Goal: Task Accomplishment & Management: Use online tool/utility

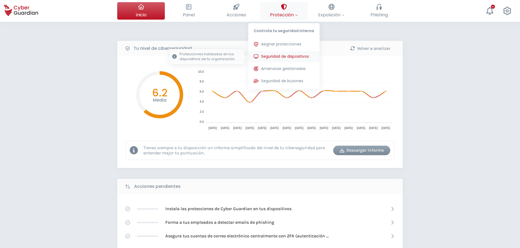
click at [286, 56] on span "Seguridad de dispositivos" at bounding box center [285, 57] width 48 height 6
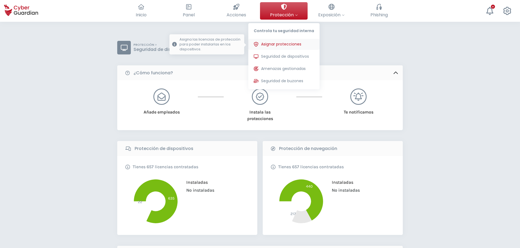
click at [289, 43] on span "Asignar protecciones" at bounding box center [281, 44] width 40 height 6
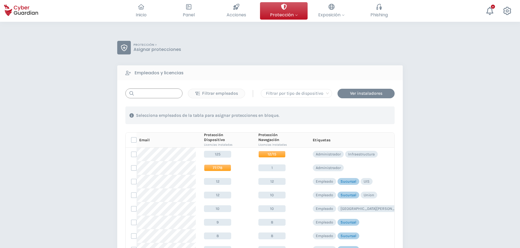
click at [161, 93] on input "text" at bounding box center [153, 93] width 57 height 10
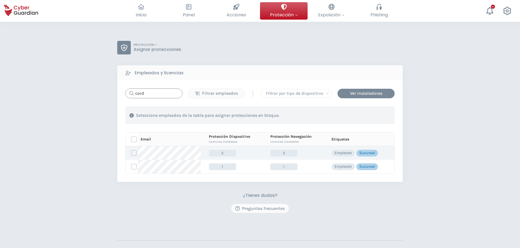
type input "cord"
click at [136, 154] on label at bounding box center [133, 152] width 5 height 5
click at [131, 154] on input "checkbox" at bounding box center [131, 153] width 0 height 5
click at [363, 117] on div "Asignar protecciones" at bounding box center [361, 115] width 49 height 7
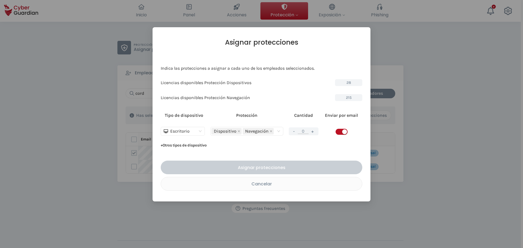
click at [339, 133] on span "button" at bounding box center [341, 132] width 12 height 6
click at [305, 132] on input "0" at bounding box center [303, 130] width 11 height 5
click at [311, 132] on button "+" at bounding box center [312, 131] width 7 height 7
type input "1"
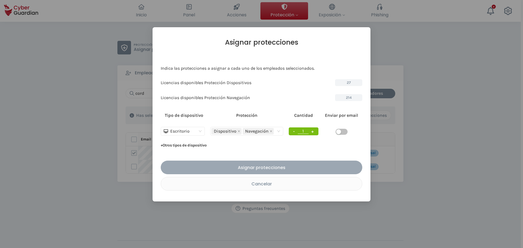
click at [292, 167] on div "Asignar protecciones" at bounding box center [261, 167] width 193 height 7
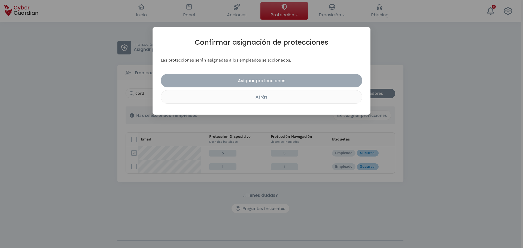
click at [270, 78] on div "Asignar protecciones" at bounding box center [261, 80] width 193 height 7
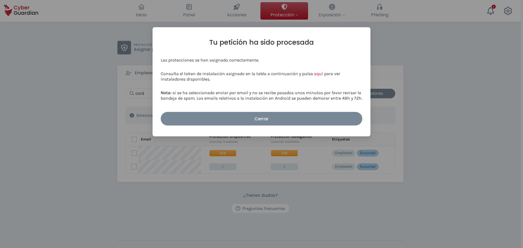
click at [284, 118] on div "Cerrar" at bounding box center [261, 118] width 193 height 7
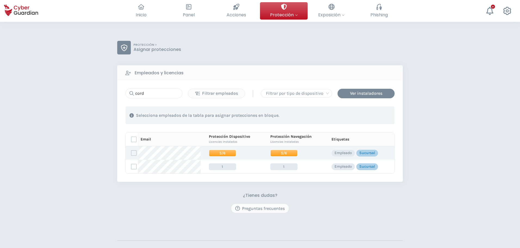
click at [281, 150] on span "5/6" at bounding box center [284, 153] width 27 height 7
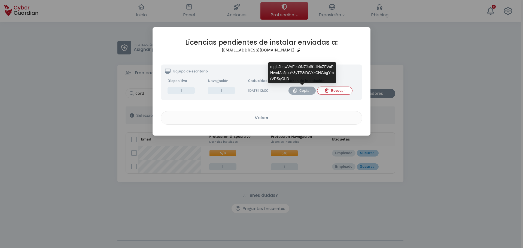
click at [301, 92] on div "Copiar" at bounding box center [301, 91] width 19 height 6
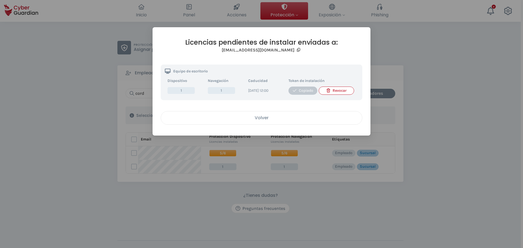
click at [274, 121] on div "Volver" at bounding box center [261, 117] width 193 height 7
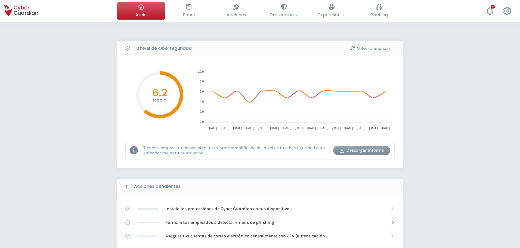
click at [46, 196] on div "Tu nivel de ciberseguridad Volver a analizar Media 6.2 10.0 10.0 8.0 8.0 6.0 6.…" at bounding box center [260, 242] width 520 height 441
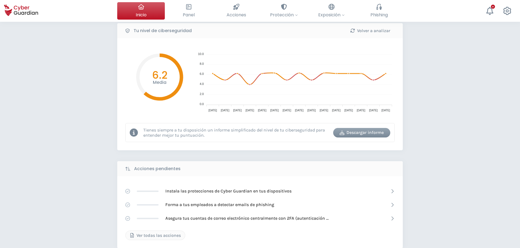
scroll to position [27, 0]
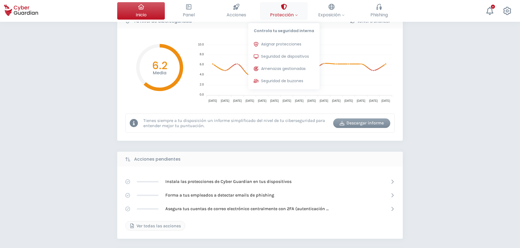
click at [283, 13] on span "Protección" at bounding box center [284, 14] width 28 height 7
click at [282, 46] on span "Asignar protecciones" at bounding box center [281, 44] width 40 height 6
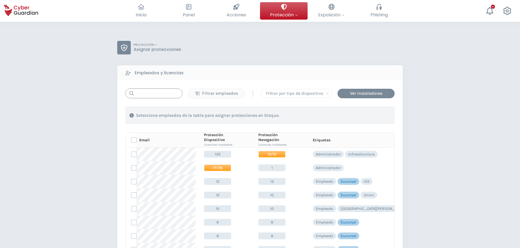
click at [146, 94] on input "text" at bounding box center [153, 93] width 57 height 10
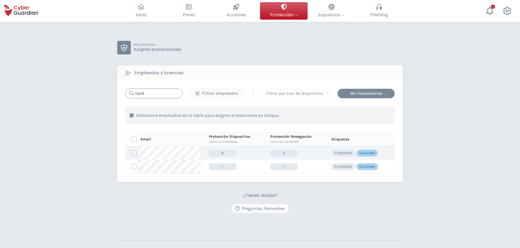
type input "cord"
click at [134, 152] on label at bounding box center [133, 152] width 5 height 5
click at [131, 152] on input "checkbox" at bounding box center [131, 153] width 0 height 5
click at [349, 112] on div "Asignar protecciones" at bounding box center [361, 115] width 49 height 7
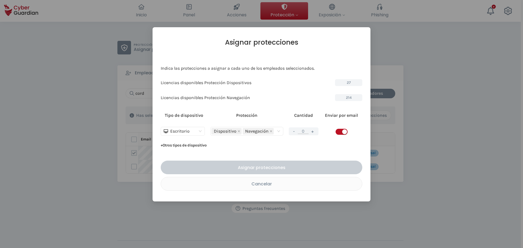
click at [341, 132] on span "button" at bounding box center [341, 132] width 12 height 6
click at [308, 132] on input "0" at bounding box center [303, 130] width 11 height 5
click at [312, 134] on button "+" at bounding box center [312, 131] width 7 height 7
type input "1"
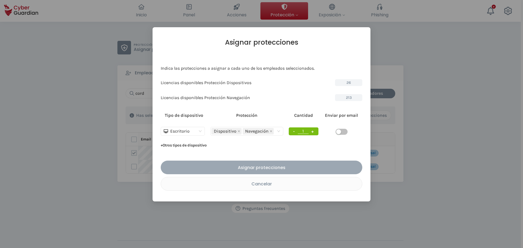
click at [284, 169] on div "Asignar protecciones" at bounding box center [261, 167] width 193 height 7
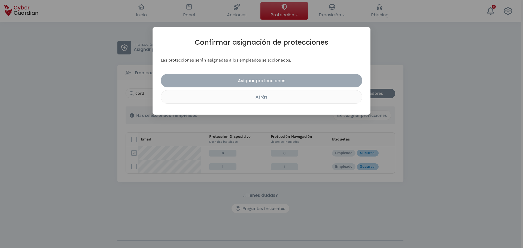
click at [271, 81] on div "Asignar protecciones" at bounding box center [261, 80] width 193 height 7
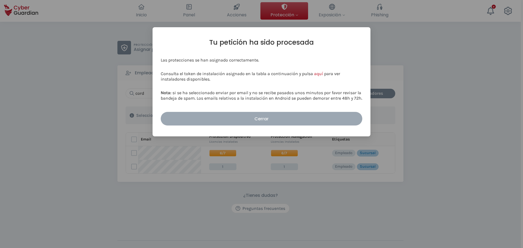
click at [258, 112] on button "Cerrar" at bounding box center [261, 119] width 201 height 14
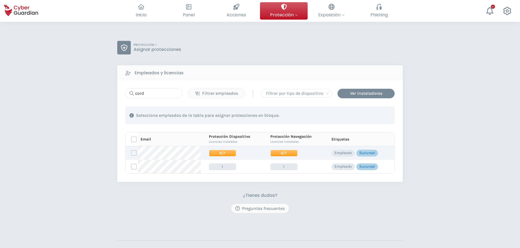
click at [281, 149] on td "6/7" at bounding box center [293, 153] width 62 height 14
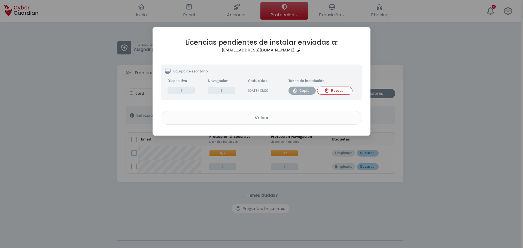
click at [302, 87] on button "Copiar" at bounding box center [301, 91] width 27 height 8
